Goal: Transaction & Acquisition: Purchase product/service

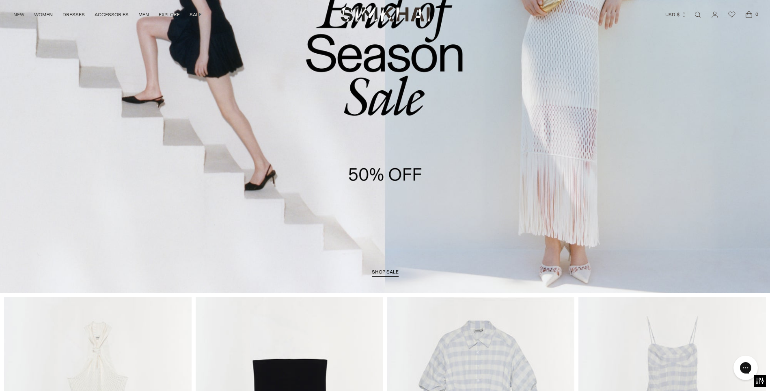
scroll to position [81, 0]
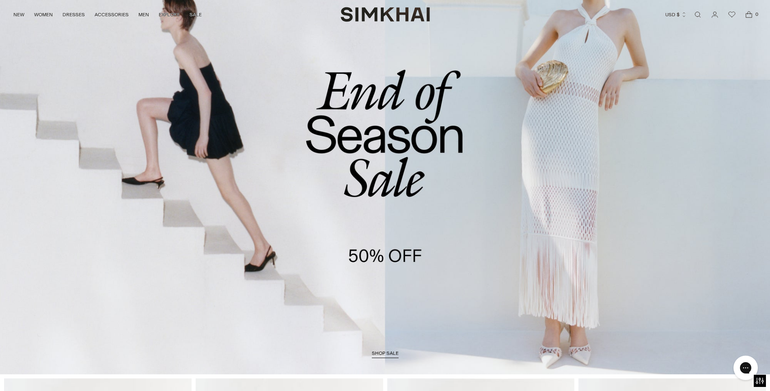
click at [383, 352] on span "shop sale" at bounding box center [385, 353] width 27 height 6
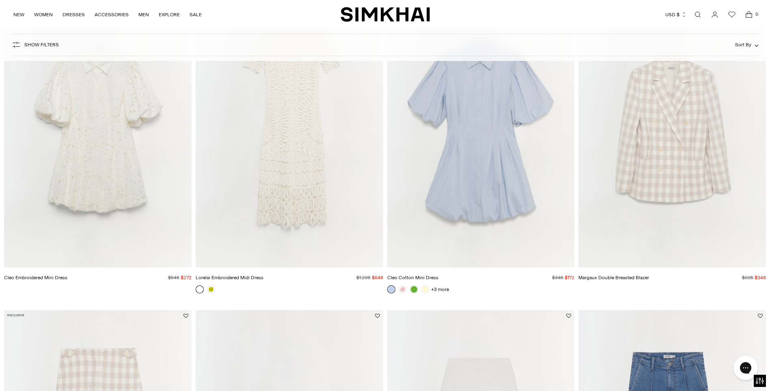
scroll to position [688, 0]
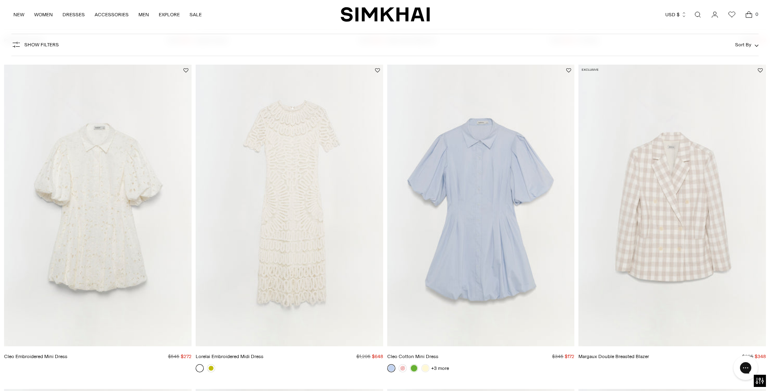
click at [0, 0] on img "Cleo Cotton Mini Dress" at bounding box center [0, 0] width 0 height 0
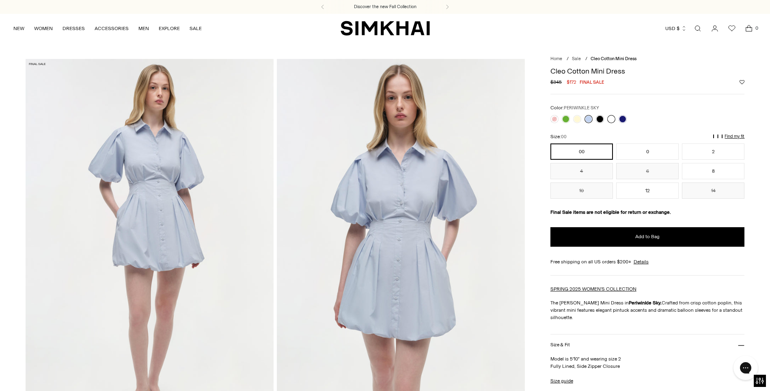
click at [610, 119] on link at bounding box center [612, 119] width 8 height 8
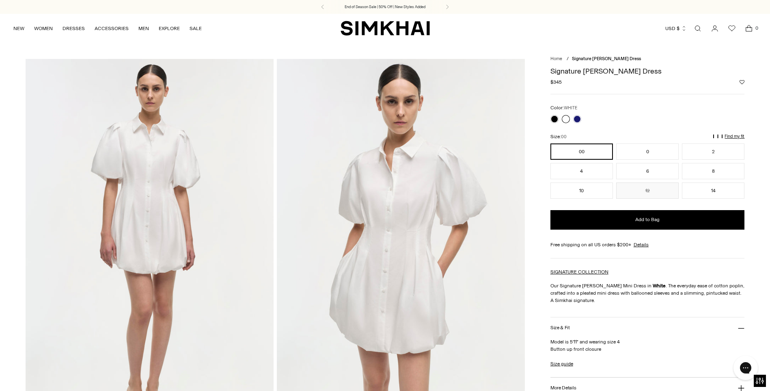
click at [565, 120] on link at bounding box center [566, 119] width 8 height 8
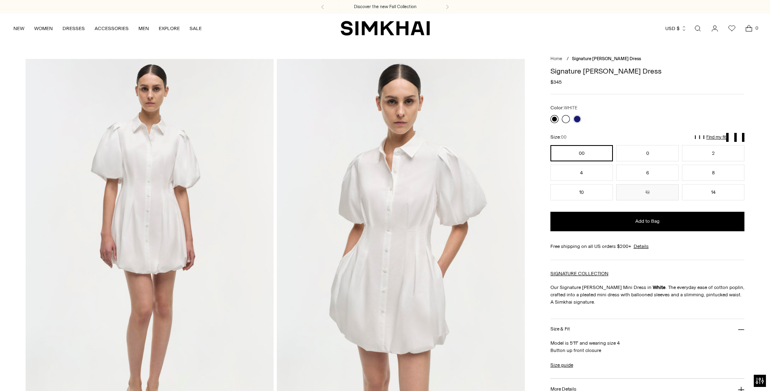
click at [557, 117] on link at bounding box center [555, 119] width 8 height 8
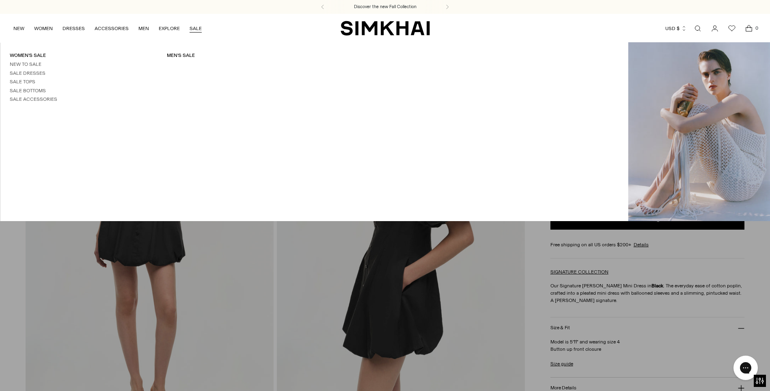
click at [196, 28] on link "SALE" at bounding box center [196, 28] width 12 height 18
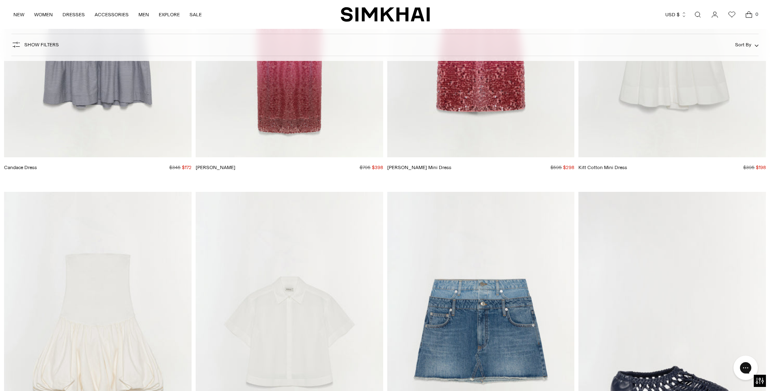
scroll to position [2254, 0]
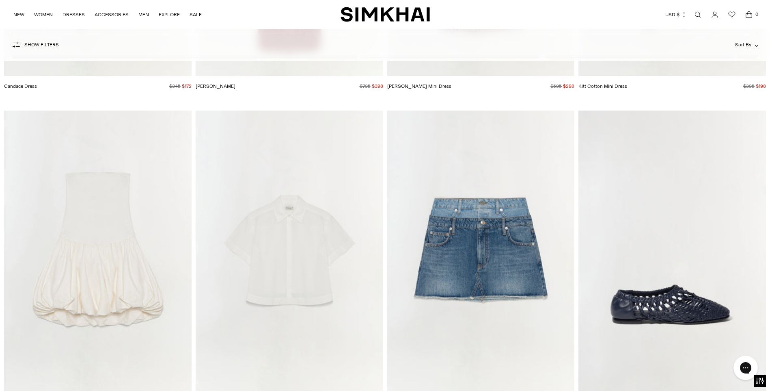
click at [0, 0] on img "Bernie Cotton Pleated Shirt" at bounding box center [0, 0] width 0 height 0
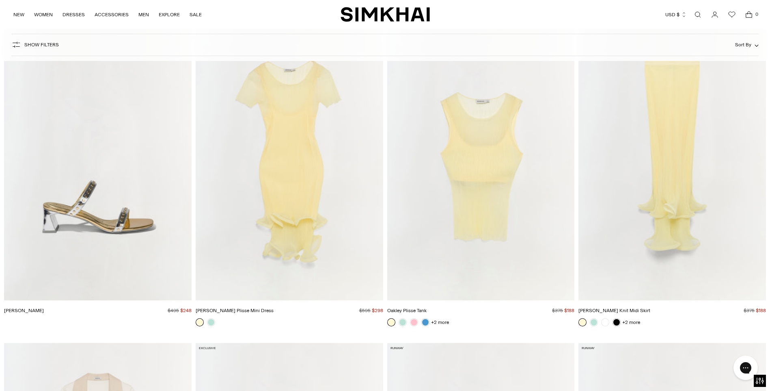
scroll to position [6071, 0]
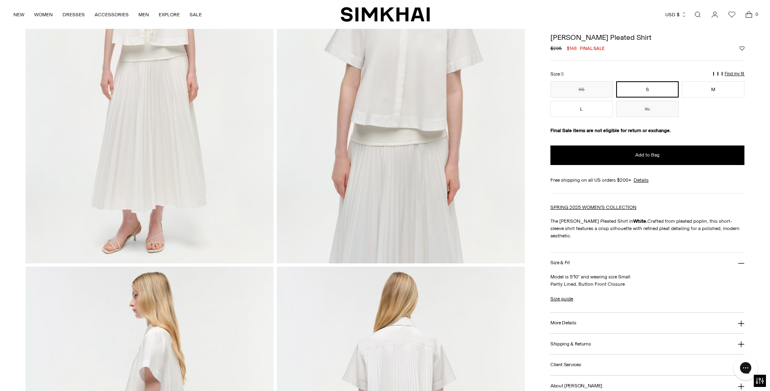
scroll to position [162, 0]
